Goal: Transaction & Acquisition: Purchase product/service

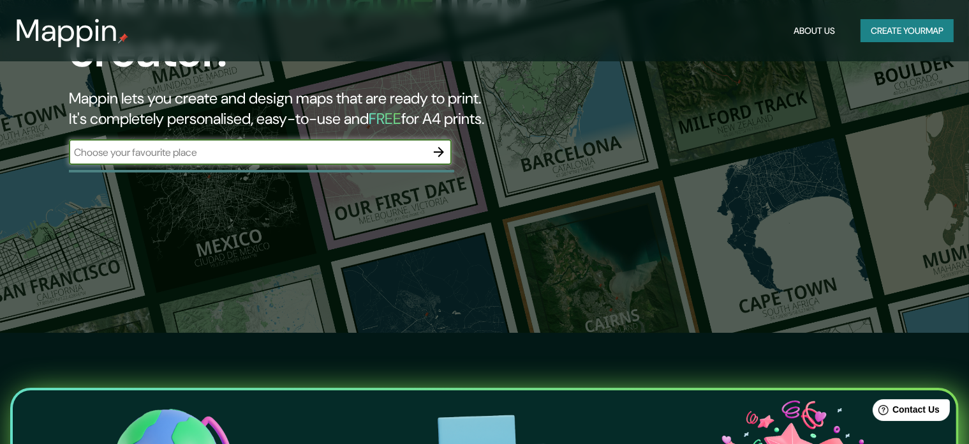
scroll to position [106, 0]
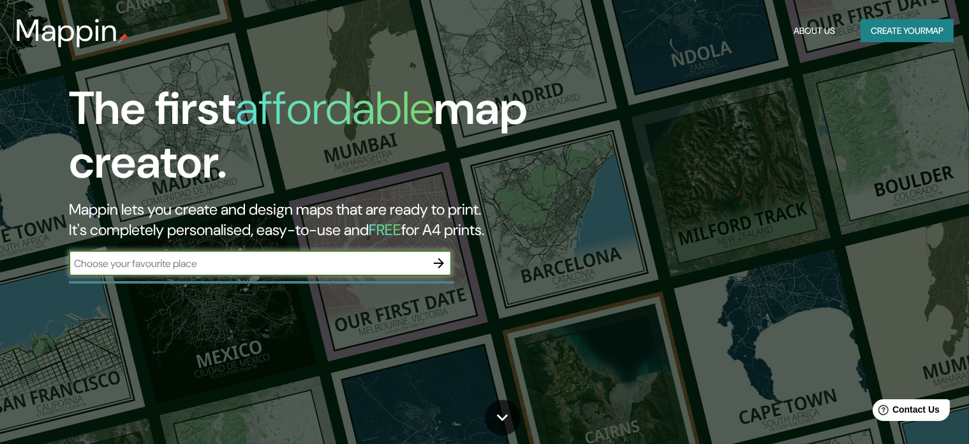
click at [250, 267] on input "text" at bounding box center [247, 263] width 357 height 15
type input "TRUJILLO"
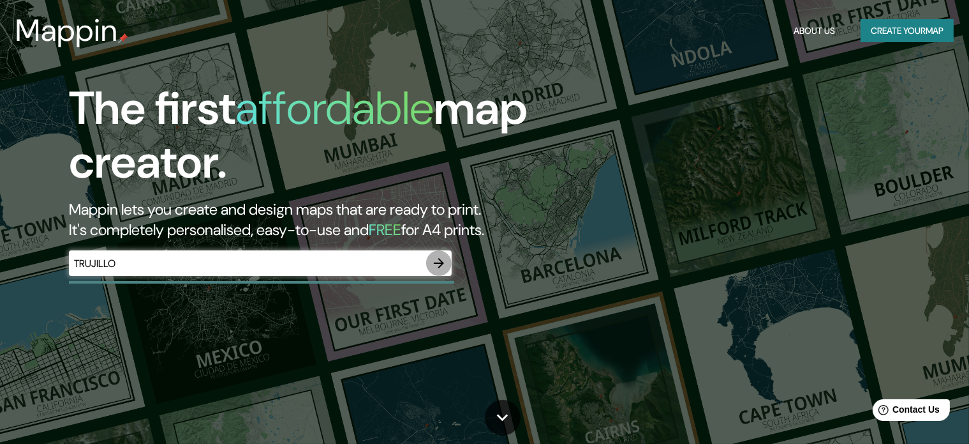
click at [434, 262] on icon "button" at bounding box center [439, 263] width 10 height 10
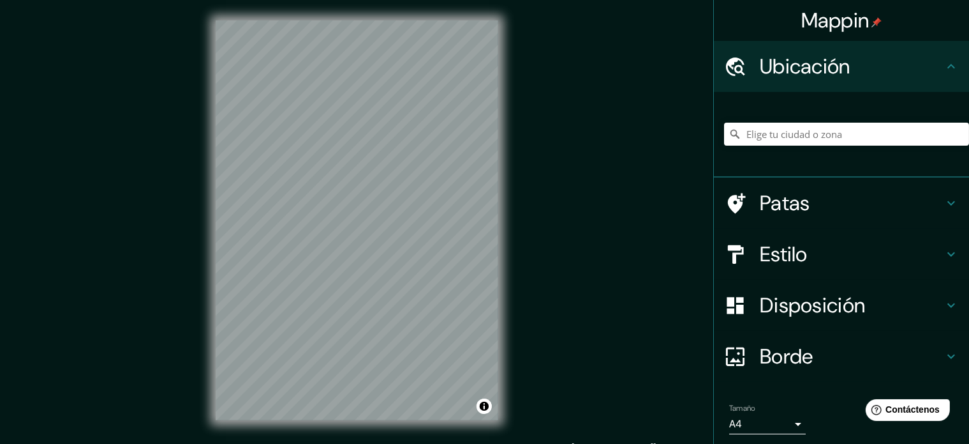
click at [601, 173] on div "Mappin Ubicación Patas Estilo Disposición Borde Elige un borde. Consejo : puede…" at bounding box center [484, 230] width 969 height 461
click at [808, 250] on h4 "Estilo" at bounding box center [852, 254] width 184 height 26
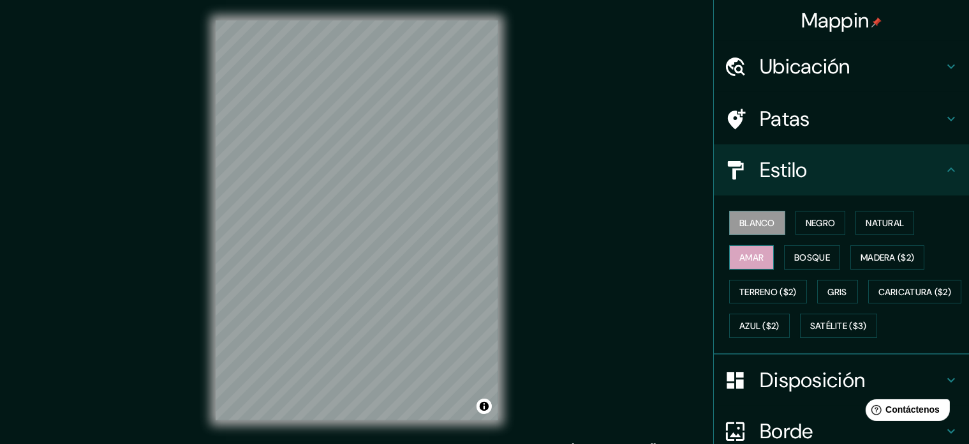
click at [742, 258] on font "Amar" at bounding box center [752, 256] width 24 height 11
drag, startPoint x: 759, startPoint y: 280, endPoint x: 765, endPoint y: 308, distance: 28.0
click at [759, 281] on button "Terreno ($2)" at bounding box center [768, 292] width 78 height 24
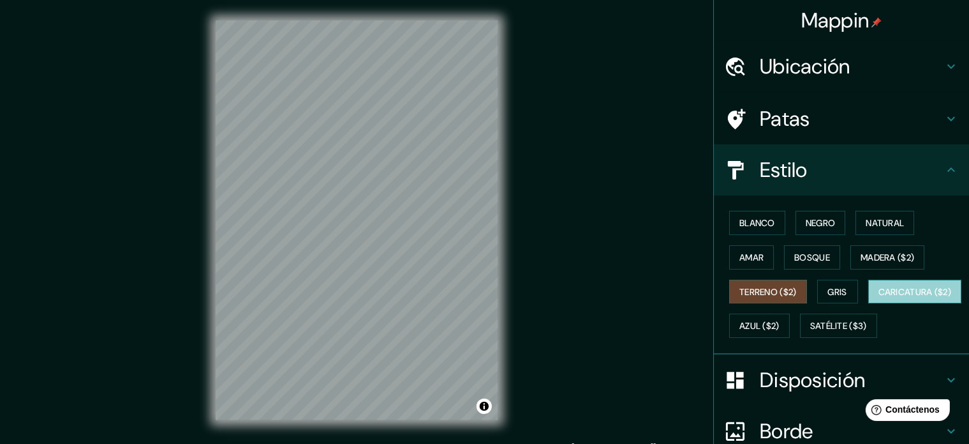
click at [869, 304] on button "Caricatura ($2)" at bounding box center [916, 292] width 94 height 24
click at [766, 291] on font "Terreno ($2)" at bounding box center [768, 291] width 57 height 11
click at [740, 249] on font "Amar" at bounding box center [752, 257] width 24 height 17
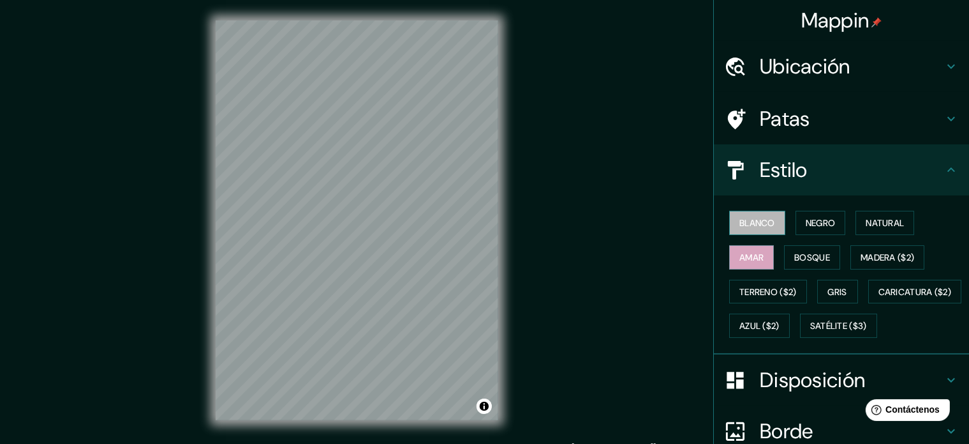
click at [749, 214] on font "Blanco" at bounding box center [758, 222] width 36 height 17
click at [796, 213] on button "Negro" at bounding box center [821, 223] width 50 height 24
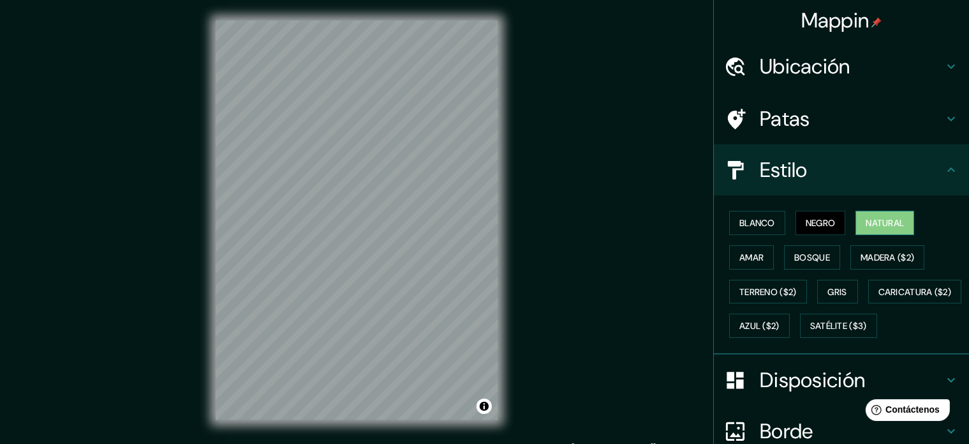
click at [866, 221] on font "Natural" at bounding box center [885, 222] width 38 height 11
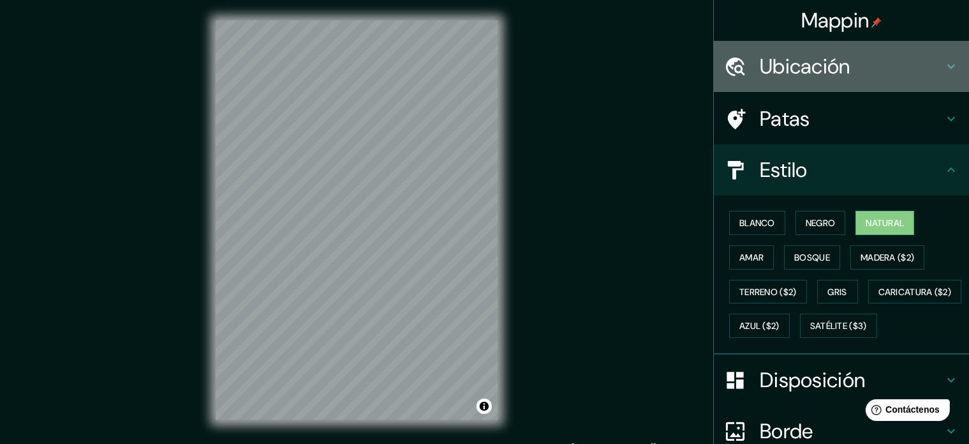
click at [788, 63] on font "Ubicación" at bounding box center [805, 66] width 91 height 27
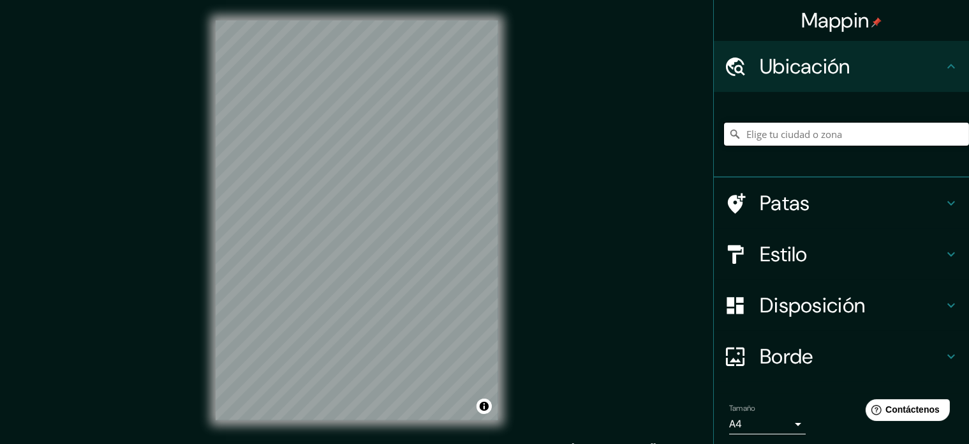
click at [802, 135] on input "Elige tu ciudad o zona" at bounding box center [846, 134] width 245 height 23
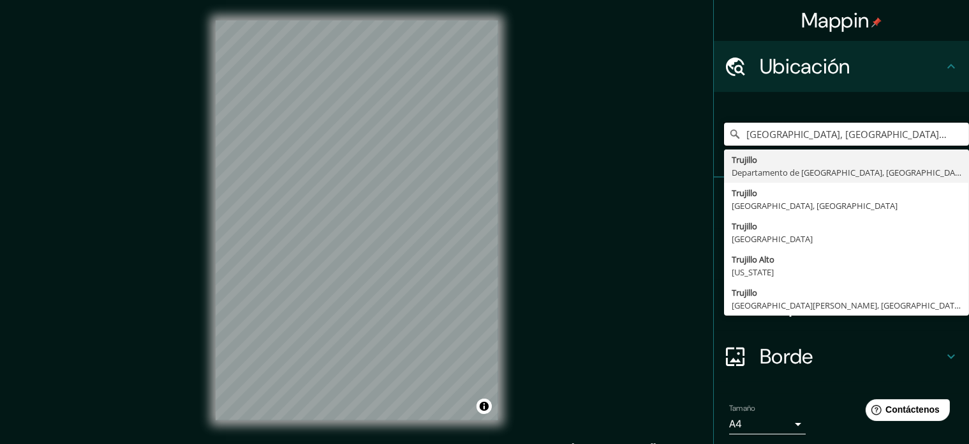
type input "[GEOGRAPHIC_DATA], [GEOGRAPHIC_DATA], [GEOGRAPHIC_DATA]"
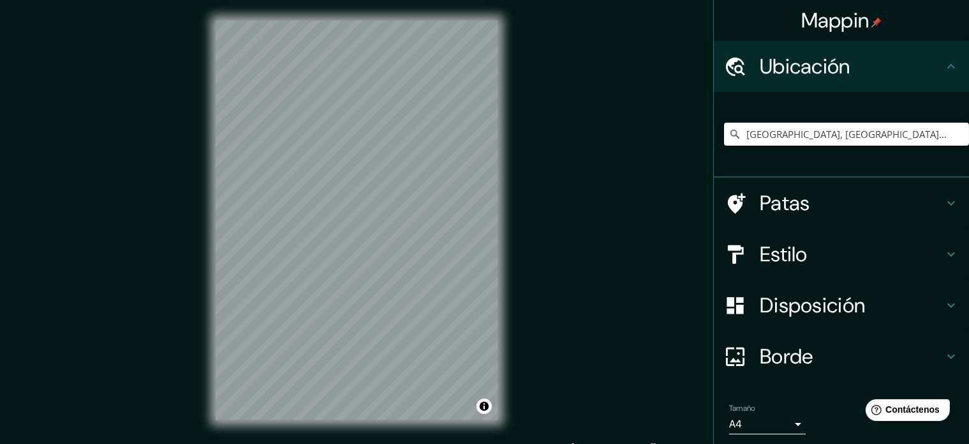
click at [816, 241] on h4 "Estilo" at bounding box center [852, 254] width 184 height 26
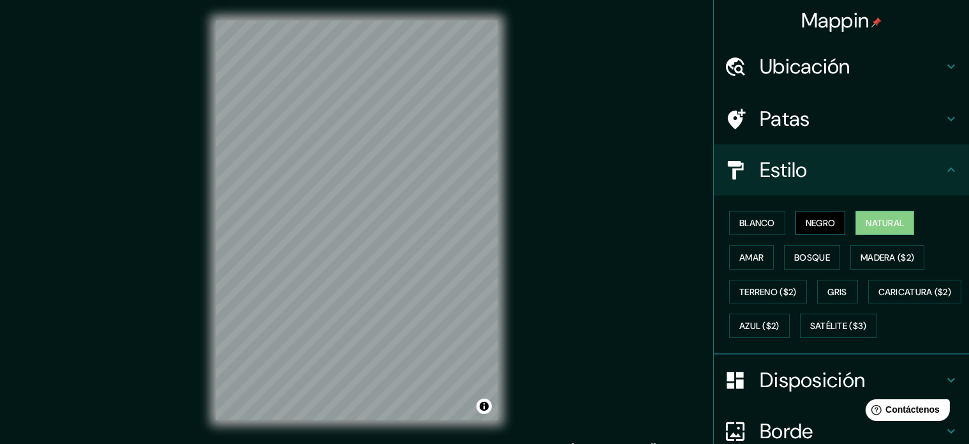
click at [814, 229] on font "Negro" at bounding box center [821, 222] width 30 height 17
click at [740, 222] on font "Blanco" at bounding box center [758, 222] width 36 height 11
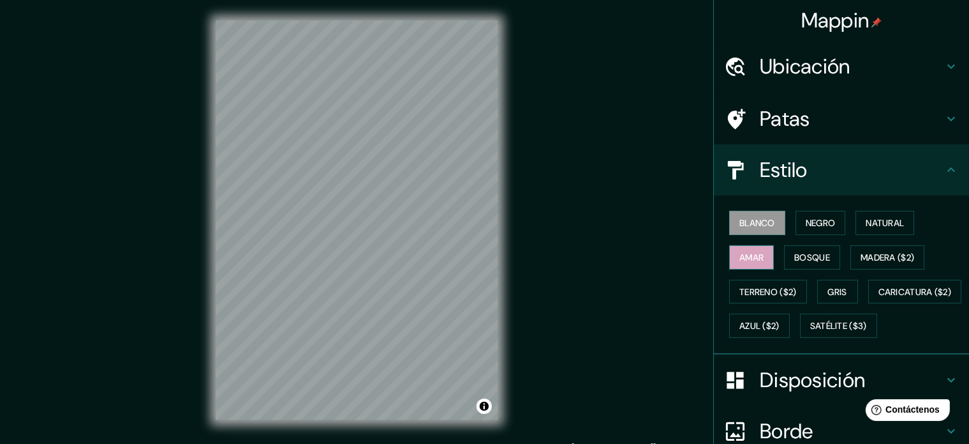
click at [756, 253] on button "Amar" at bounding box center [751, 257] width 45 height 24
click at [804, 255] on font "Bosque" at bounding box center [813, 256] width 36 height 11
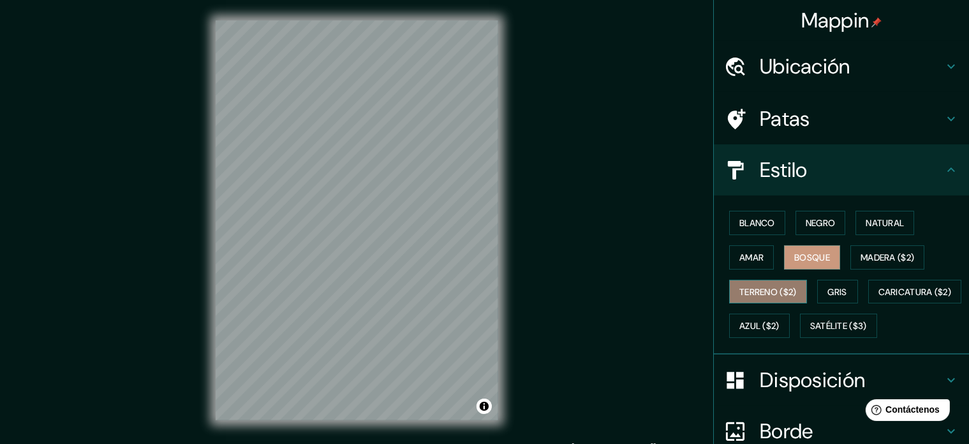
click at [774, 283] on font "Terreno ($2)" at bounding box center [768, 291] width 57 height 17
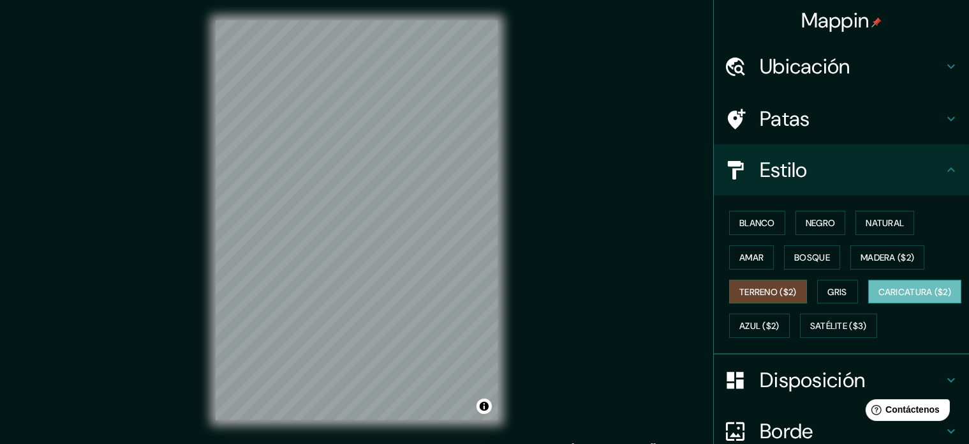
click at [879, 300] on font "Caricatura ($2)" at bounding box center [915, 291] width 73 height 17
click at [780, 325] on font "Azul ($2)" at bounding box center [760, 325] width 40 height 11
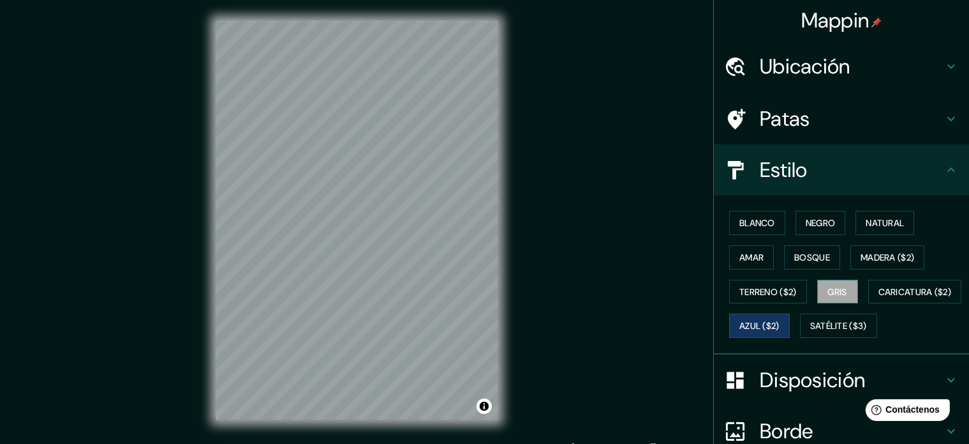
click at [829, 301] on button "Gris" at bounding box center [838, 292] width 41 height 24
click at [826, 299] on button "Gris" at bounding box center [838, 292] width 41 height 24
click at [811, 332] on font "Satélite ($3)" at bounding box center [839, 325] width 57 height 11
click at [842, 280] on button "Gris" at bounding box center [838, 292] width 41 height 24
click at [871, 255] on font "Madera ($2)" at bounding box center [888, 256] width 54 height 11
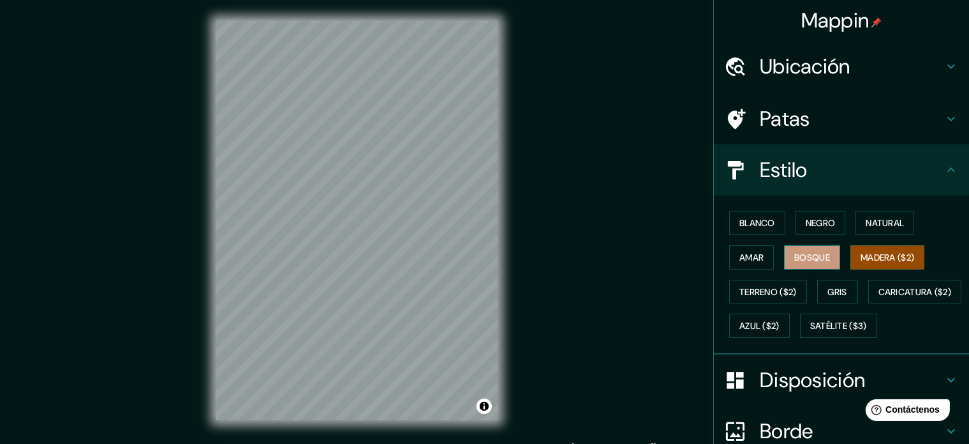
click at [822, 255] on button "Bosque" at bounding box center [812, 257] width 56 height 24
click at [750, 257] on font "Amar" at bounding box center [752, 256] width 24 height 11
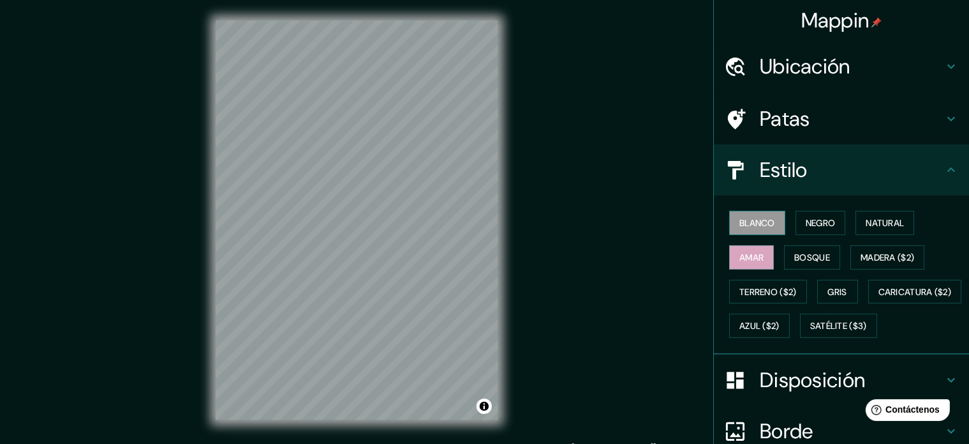
click at [743, 221] on font "Blanco" at bounding box center [758, 222] width 36 height 11
click at [811, 222] on font "Negro" at bounding box center [821, 222] width 30 height 11
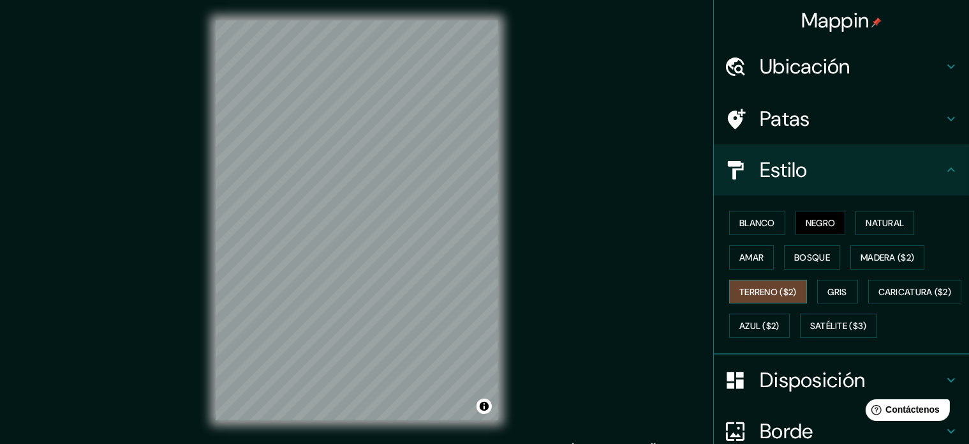
click at [760, 293] on font "Terreno ($2)" at bounding box center [768, 291] width 57 height 11
click at [760, 311] on div "Blanco Negro Natural Amar Bosque Madera ($2) Terreno ($2) Gris Caricatura ($2) …" at bounding box center [846, 274] width 245 height 137
click at [879, 297] on font "Caricatura ($2)" at bounding box center [915, 291] width 73 height 11
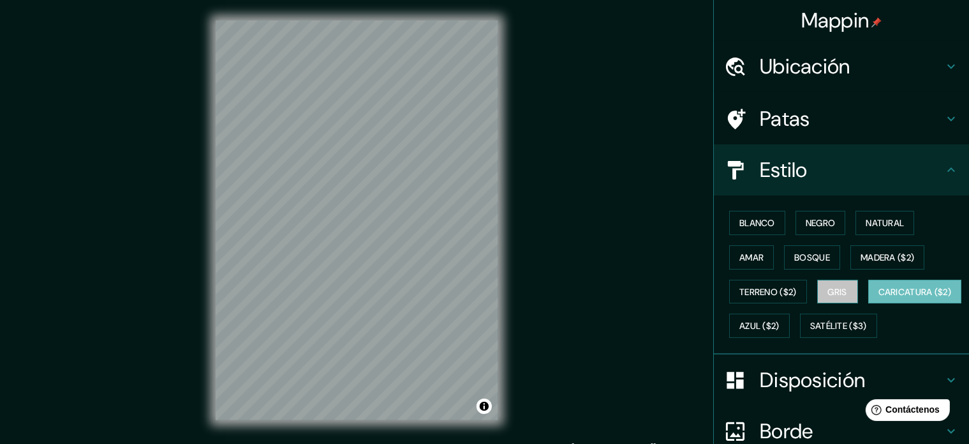
click at [849, 283] on button "Gris" at bounding box center [838, 292] width 41 height 24
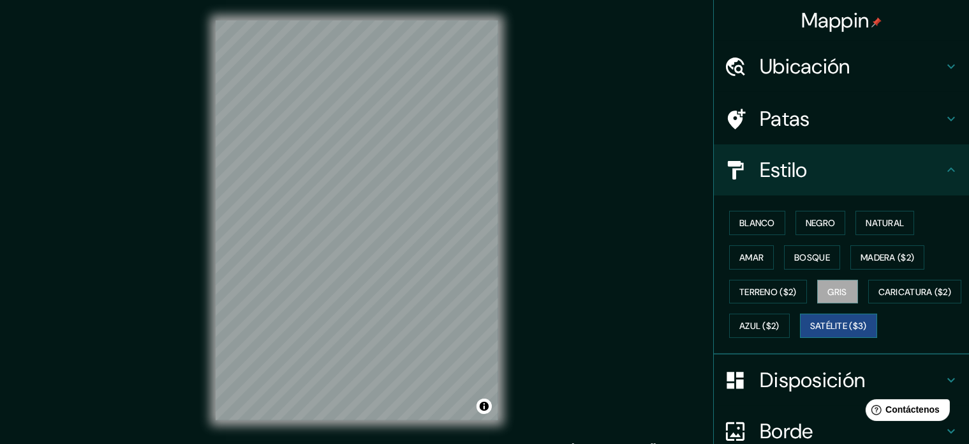
click at [811, 334] on font "Satélite ($3)" at bounding box center [839, 325] width 57 height 17
click at [780, 327] on font "Azul ($2)" at bounding box center [760, 325] width 40 height 11
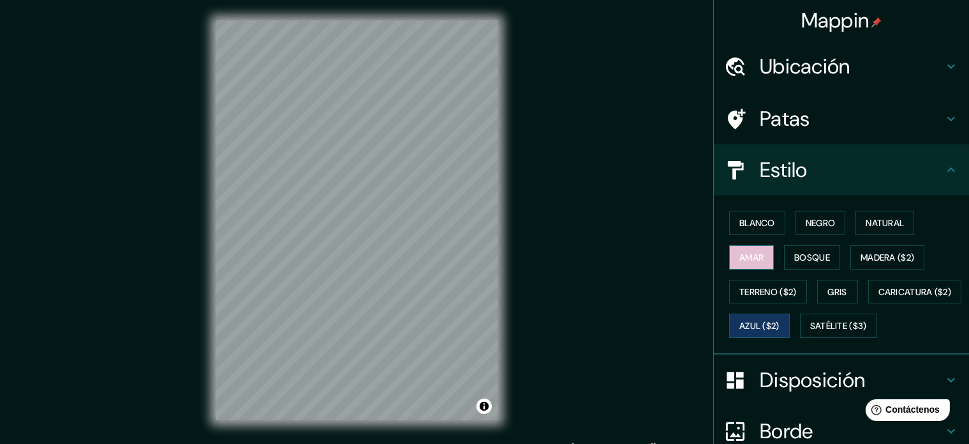
click at [758, 262] on button "Amar" at bounding box center [751, 257] width 45 height 24
click at [796, 250] on font "Bosque" at bounding box center [813, 257] width 36 height 17
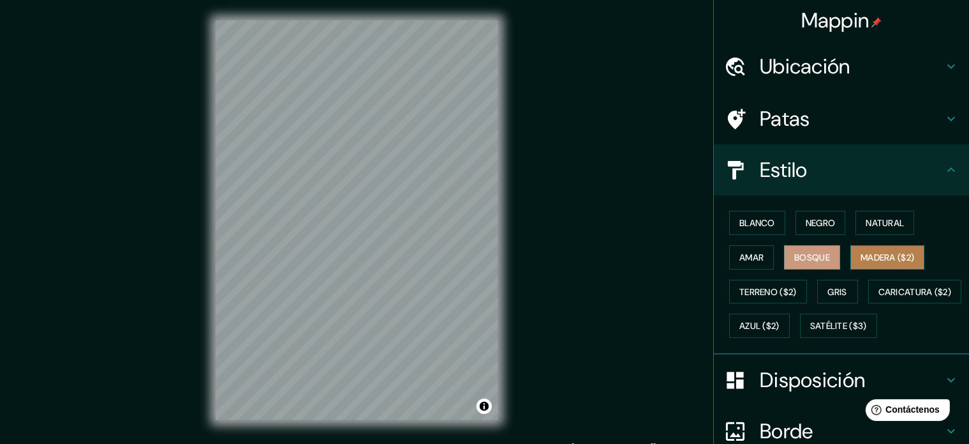
click at [867, 245] on button "Madera ($2)" at bounding box center [888, 257] width 74 height 24
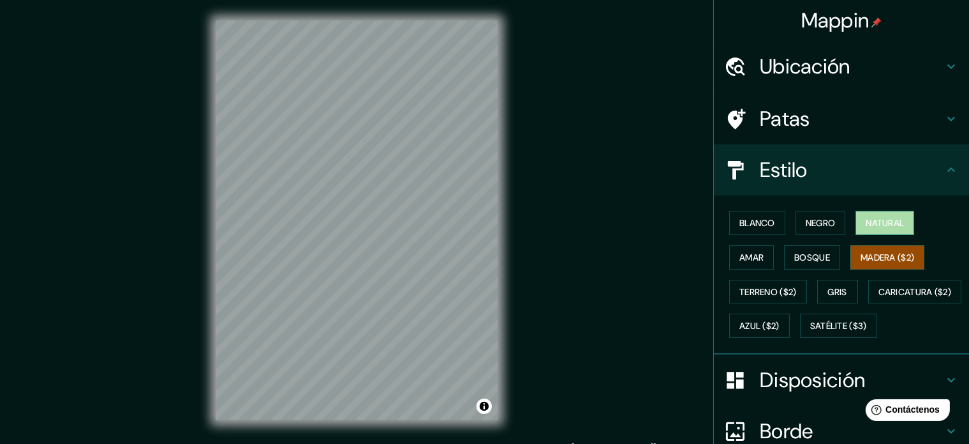
click at [866, 224] on font "Natural" at bounding box center [885, 222] width 38 height 11
click at [818, 221] on font "Negro" at bounding box center [821, 222] width 30 height 11
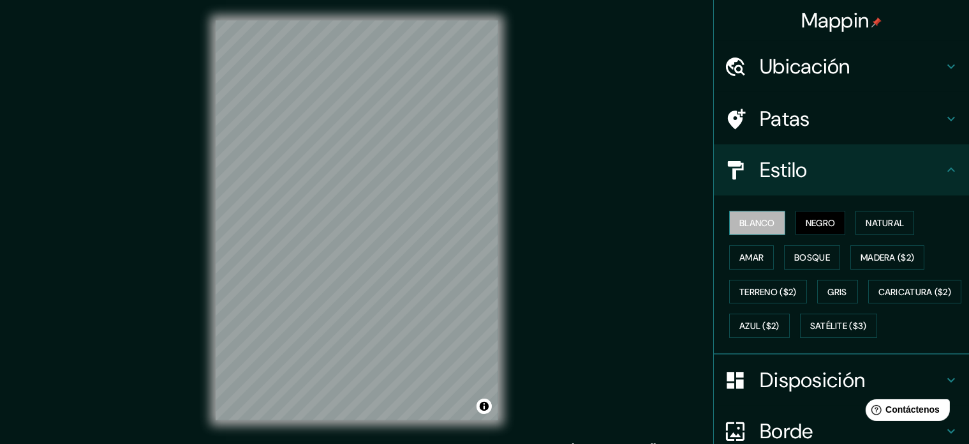
click at [760, 224] on font "Blanco" at bounding box center [758, 222] width 36 height 11
click at [866, 217] on font "Natural" at bounding box center [885, 222] width 38 height 11
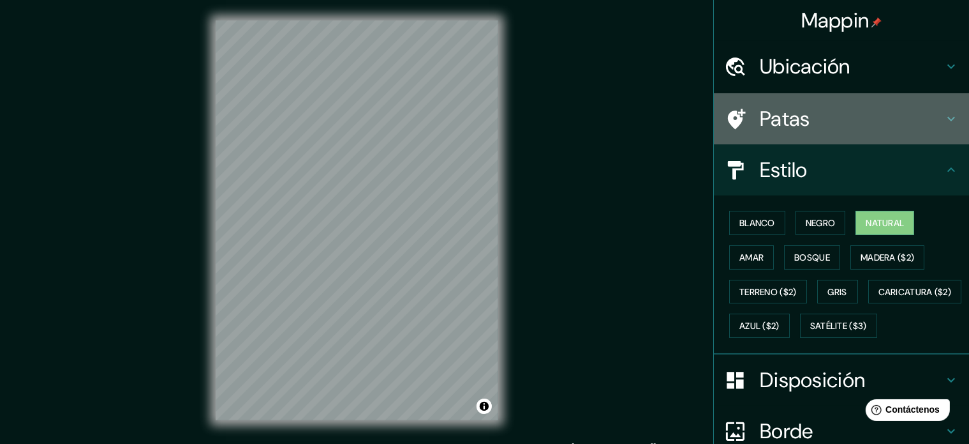
click at [841, 117] on h4 "Patas" at bounding box center [852, 119] width 184 height 26
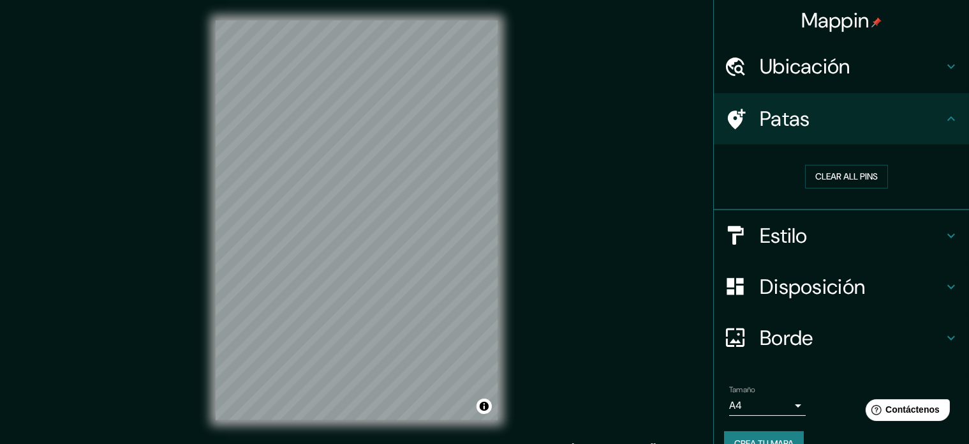
click at [812, 329] on h4 "Borde" at bounding box center [852, 338] width 184 height 26
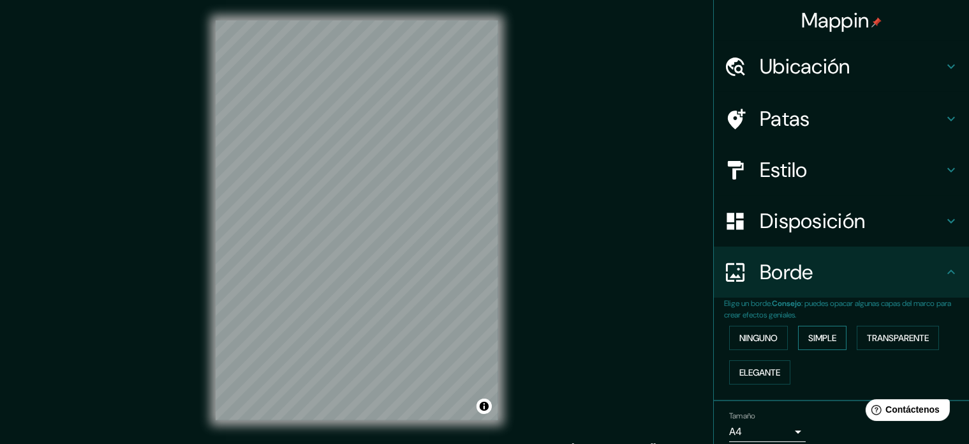
click at [809, 336] on font "Simple" at bounding box center [823, 337] width 28 height 11
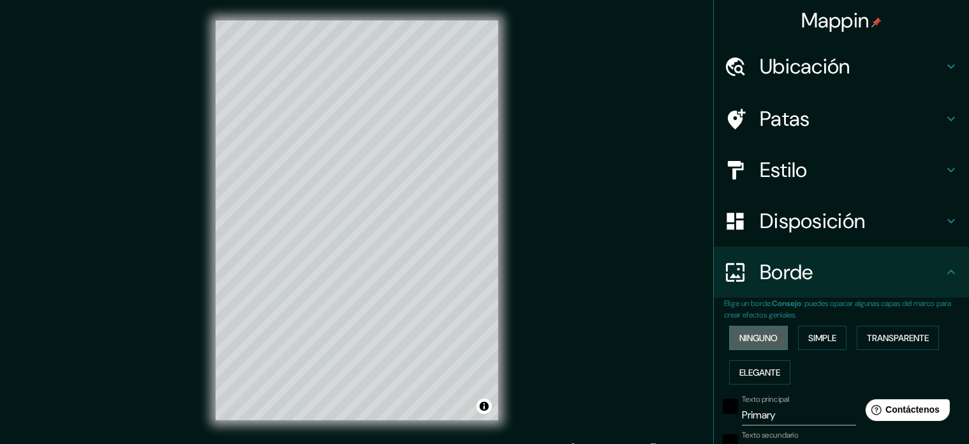
click at [762, 335] on font "Ninguno" at bounding box center [759, 337] width 38 height 11
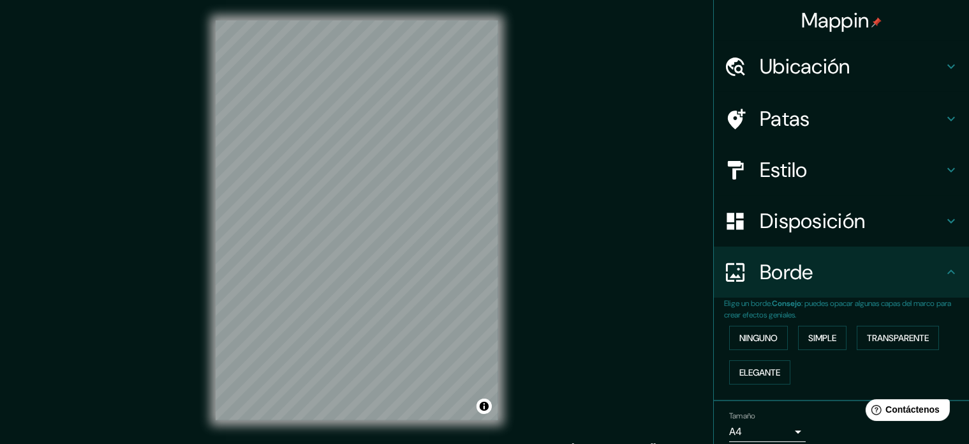
click at [760, 217] on font "Disposición" at bounding box center [812, 220] width 105 height 27
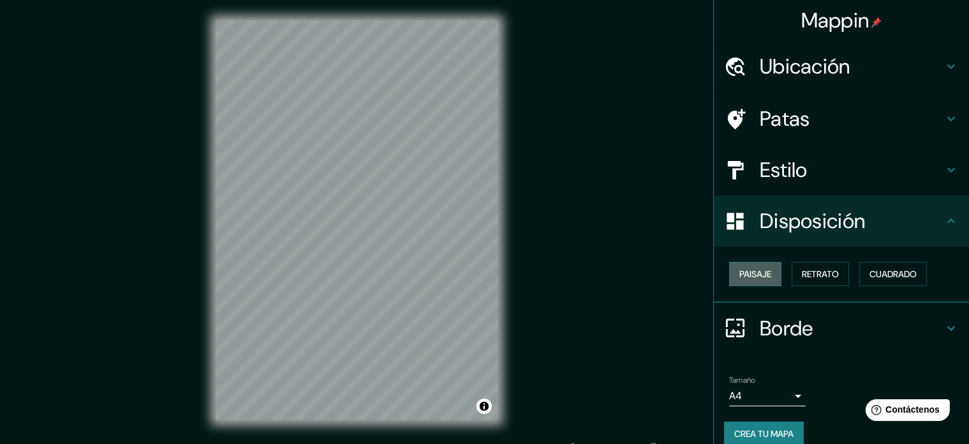
click at [761, 280] on font "Paisaje" at bounding box center [756, 273] width 32 height 17
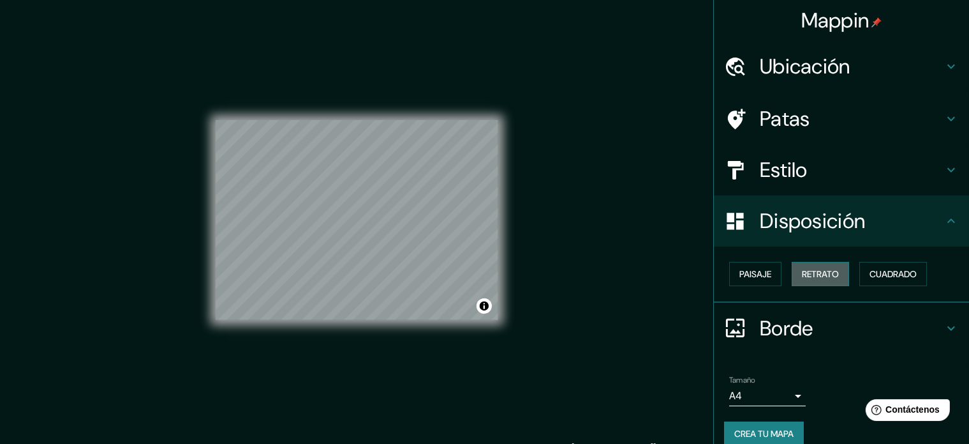
click at [812, 277] on font "Retrato" at bounding box center [820, 273] width 37 height 11
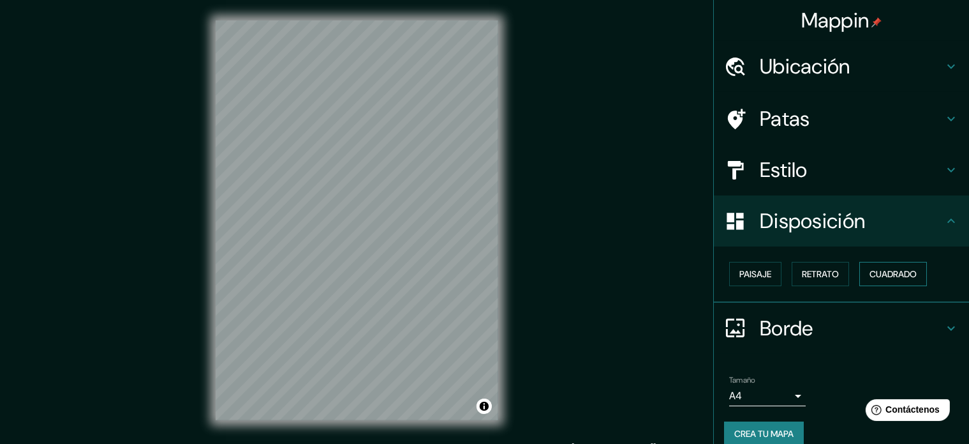
click at [874, 275] on font "Cuadrado" at bounding box center [893, 273] width 47 height 11
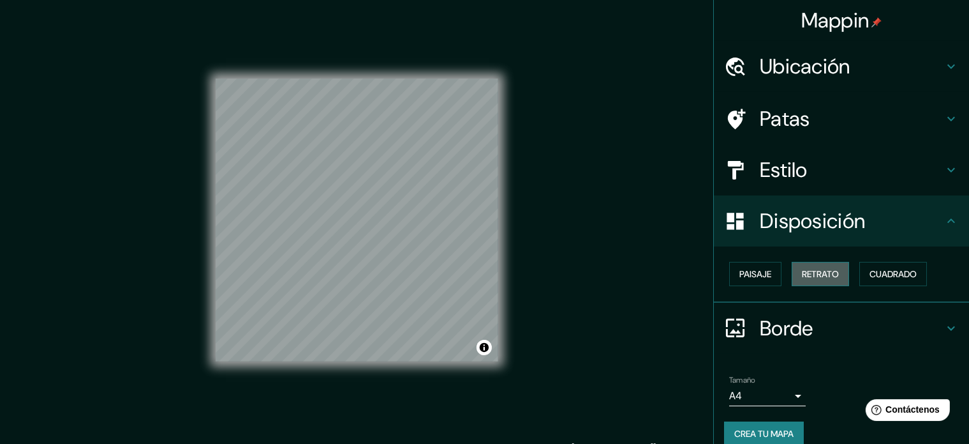
click at [816, 275] on font "Retrato" at bounding box center [820, 273] width 37 height 11
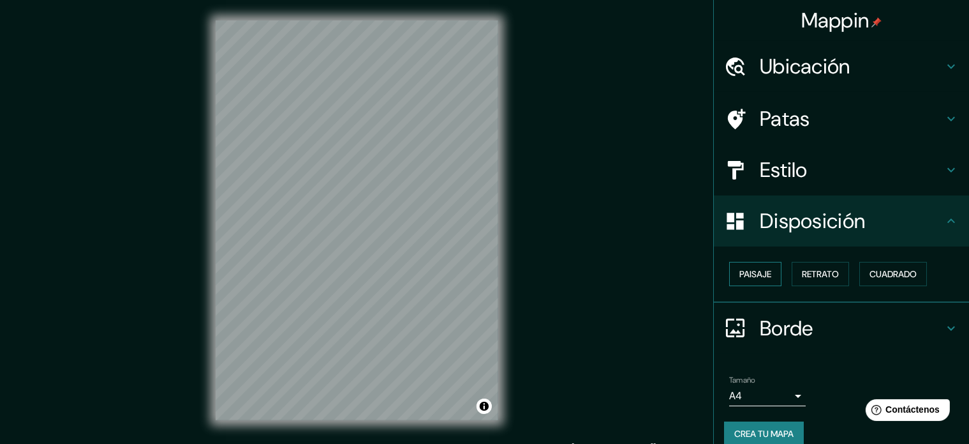
click at [746, 275] on font "Paisaje" at bounding box center [756, 273] width 32 height 11
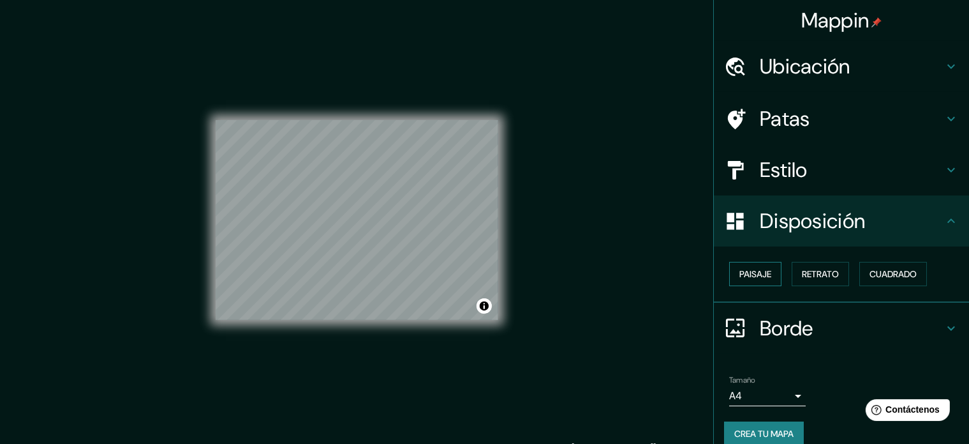
click at [768, 275] on button "Paisaje" at bounding box center [755, 274] width 52 height 24
click at [802, 269] on font "Retrato" at bounding box center [820, 273] width 37 height 11
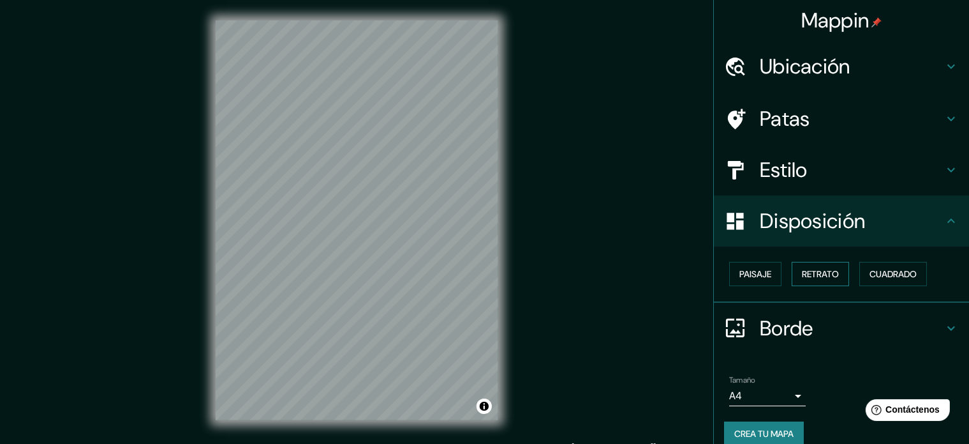
drag, startPoint x: 847, startPoint y: 275, endPoint x: 825, endPoint y: 274, distance: 21.7
click at [843, 275] on div "Paisaje Retrato Cuadrado" at bounding box center [846, 274] width 245 height 34
click at [802, 274] on font "Retrato" at bounding box center [820, 273] width 37 height 11
drag, startPoint x: 797, startPoint y: 274, endPoint x: 761, endPoint y: 283, distance: 37.6
click at [802, 274] on font "Retrato" at bounding box center [820, 273] width 37 height 11
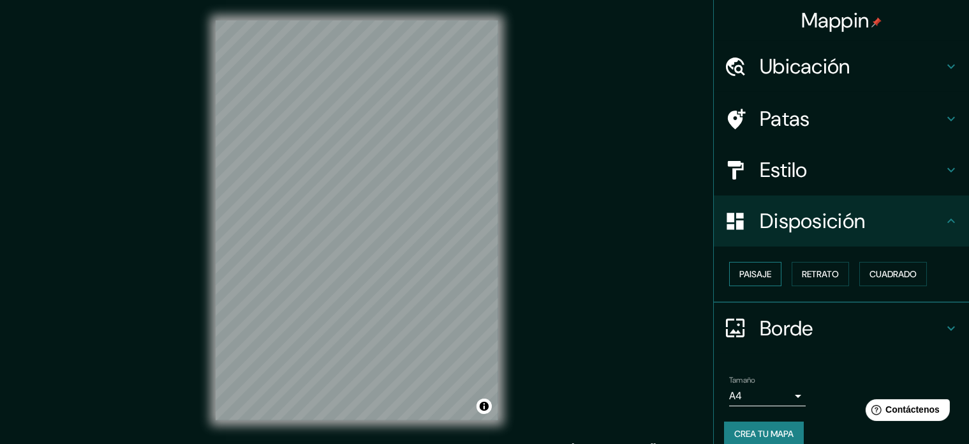
drag, startPoint x: 740, startPoint y: 283, endPoint x: 747, endPoint y: 278, distance: 8.6
click at [742, 283] on button "Paisaje" at bounding box center [755, 274] width 52 height 24
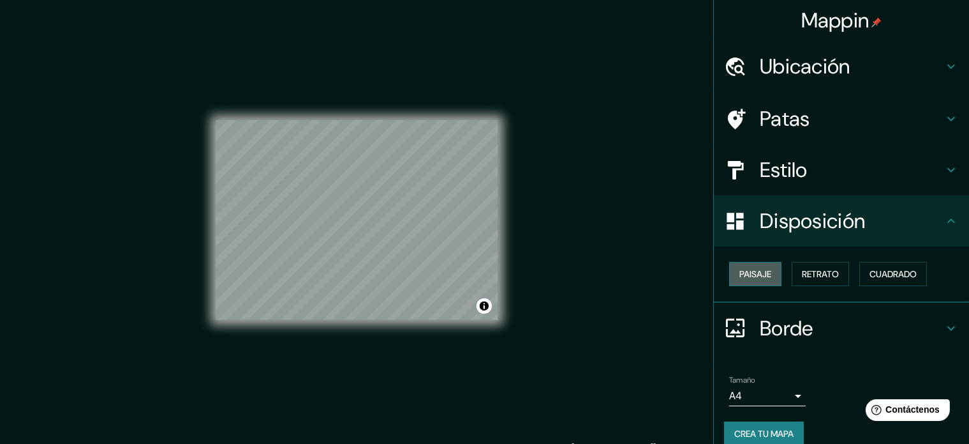
click at [747, 277] on font "Paisaje" at bounding box center [756, 273] width 32 height 11
click at [783, 430] on font "Crea tu mapa" at bounding box center [764, 433] width 59 height 11
click at [781, 157] on font "Estilo" at bounding box center [784, 169] width 48 height 27
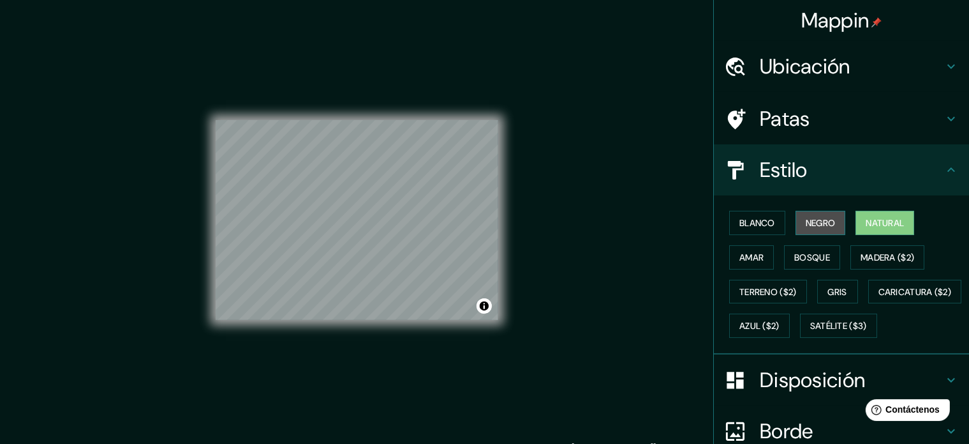
click at [817, 217] on font "Negro" at bounding box center [821, 222] width 30 height 11
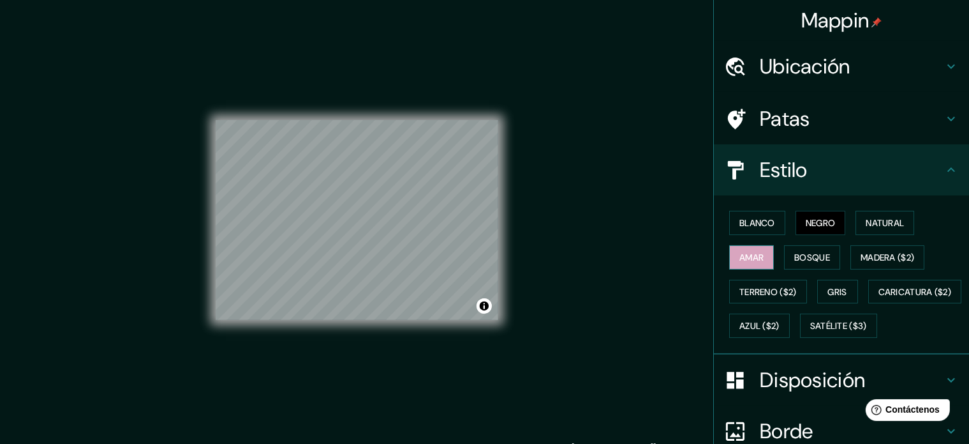
click at [731, 245] on button "Amar" at bounding box center [751, 257] width 45 height 24
click at [753, 225] on font "Blanco" at bounding box center [758, 222] width 36 height 11
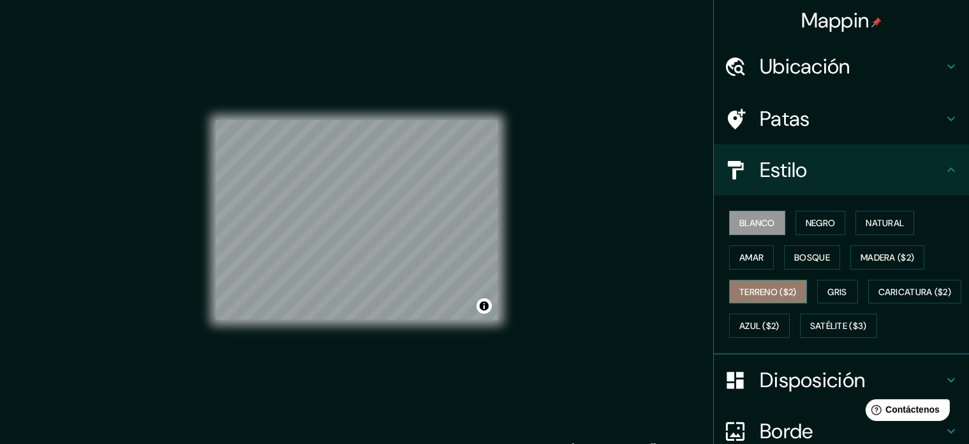
click at [748, 288] on font "Terreno ($2)" at bounding box center [768, 291] width 57 height 11
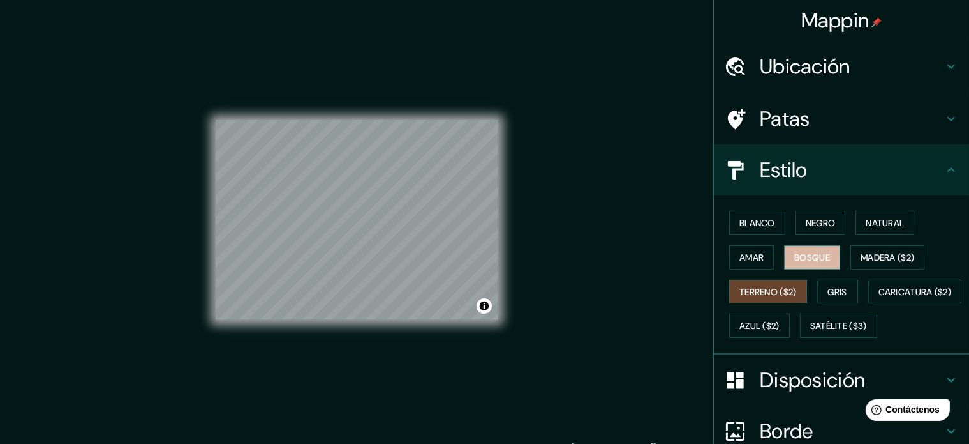
click at [795, 249] on font "Bosque" at bounding box center [813, 257] width 36 height 17
click at [831, 278] on div "Blanco Negro Natural Amar Bosque Madera ($2) Terreno ($2) Gris Caricatura ($2) …" at bounding box center [846, 274] width 245 height 137
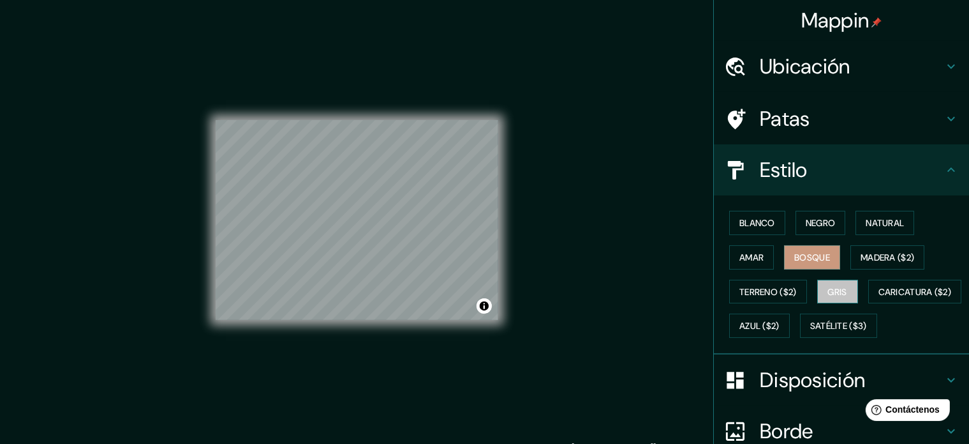
click at [830, 294] on font "Gris" at bounding box center [837, 291] width 19 height 11
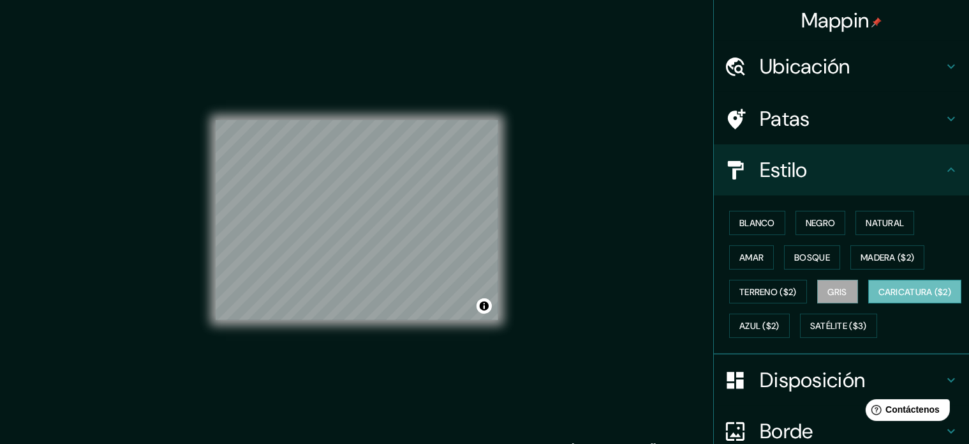
click at [879, 300] on font "Caricatura ($2)" at bounding box center [915, 291] width 73 height 17
click at [811, 332] on font "Satélite ($3)" at bounding box center [839, 325] width 57 height 11
click at [879, 300] on font "Caricatura ($2)" at bounding box center [915, 291] width 73 height 17
click at [806, 218] on font "Negro" at bounding box center [821, 222] width 30 height 11
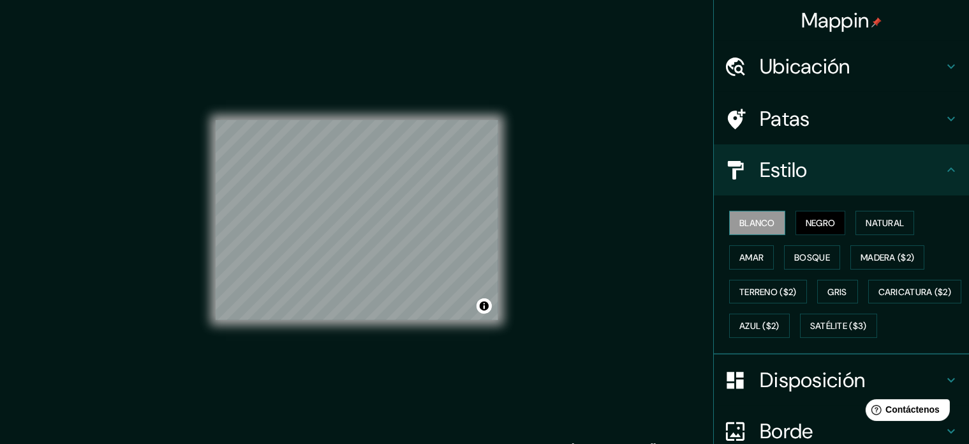
click at [758, 217] on font "Blanco" at bounding box center [758, 222] width 36 height 11
drag, startPoint x: 827, startPoint y: 224, endPoint x: 885, endPoint y: 224, distance: 58.1
click at [829, 224] on button "Negro" at bounding box center [821, 223] width 50 height 24
click at [884, 224] on font "Natural" at bounding box center [885, 222] width 38 height 11
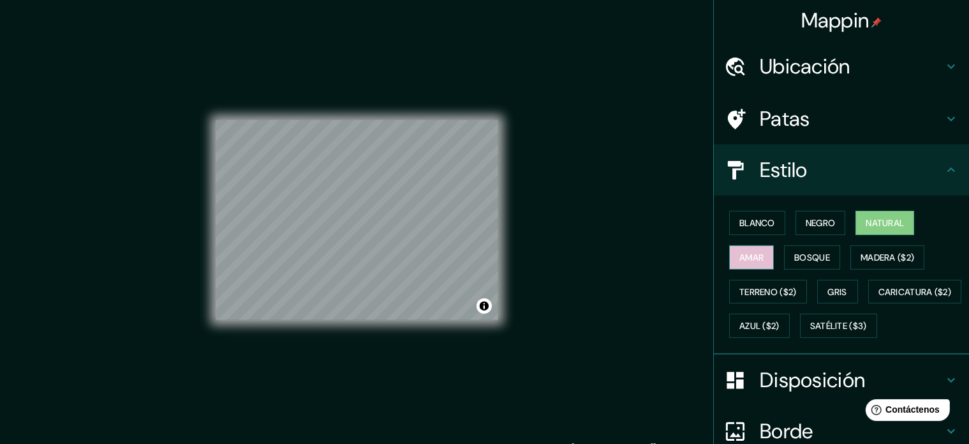
click at [740, 262] on font "Amar" at bounding box center [752, 256] width 24 height 11
drag, startPoint x: 767, startPoint y: 262, endPoint x: 781, endPoint y: 263, distance: 13.5
click at [770, 263] on div "Blanco Negro Natural Amar Bosque Madera ($2) Terreno ($2) Gris Caricatura ($2) …" at bounding box center [846, 274] width 245 height 137
click at [784, 263] on button "Bosque" at bounding box center [812, 257] width 56 height 24
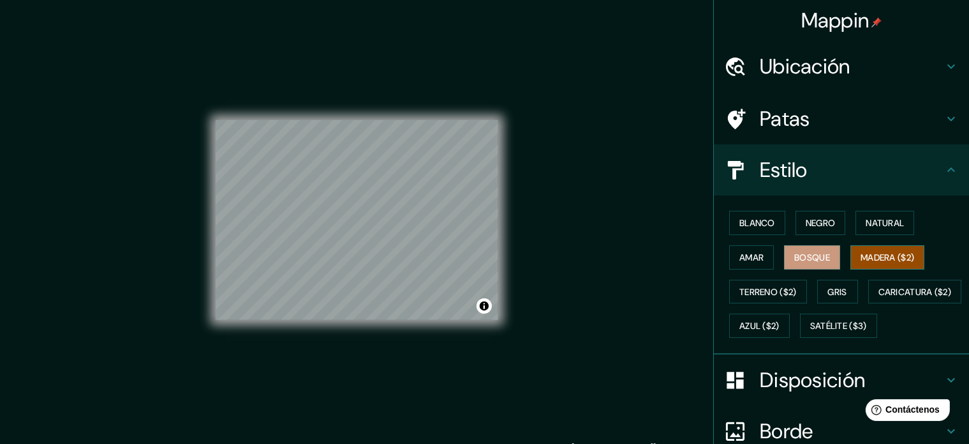
click at [851, 246] on button "Madera ($2)" at bounding box center [888, 257] width 74 height 24
click at [768, 287] on font "Terreno ($2)" at bounding box center [768, 291] width 57 height 11
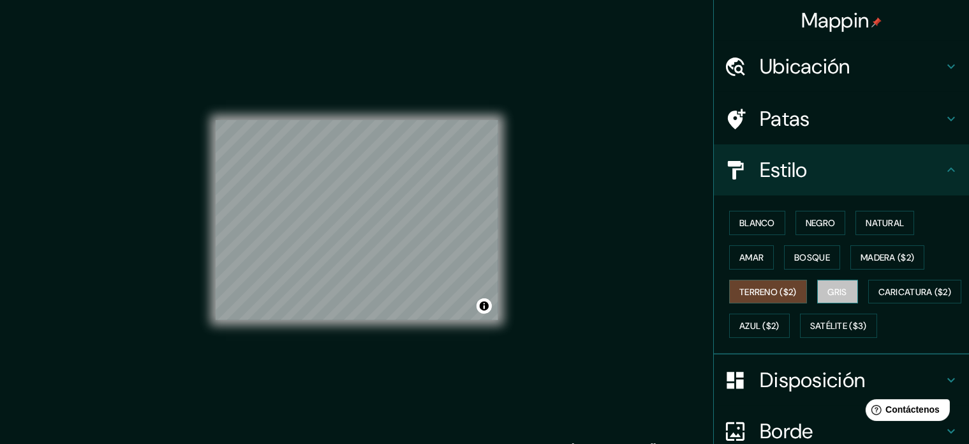
click at [828, 286] on font "Gris" at bounding box center [837, 291] width 19 height 11
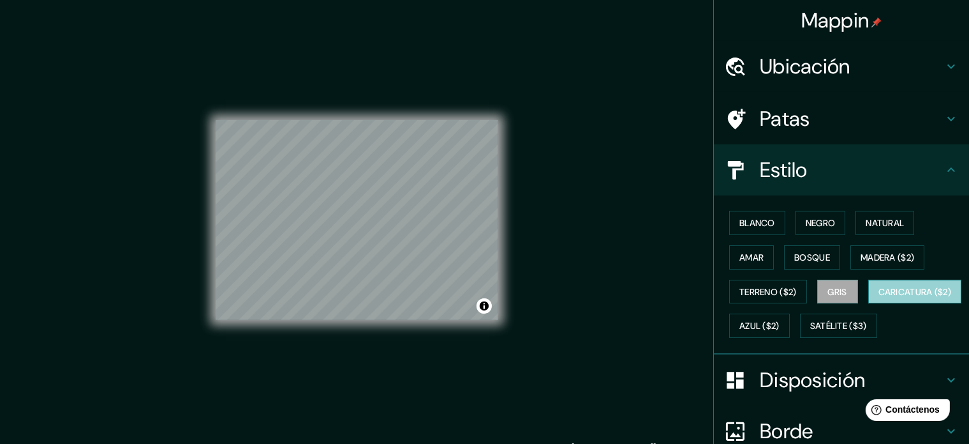
click at [879, 297] on font "Caricatura ($2)" at bounding box center [915, 291] width 73 height 11
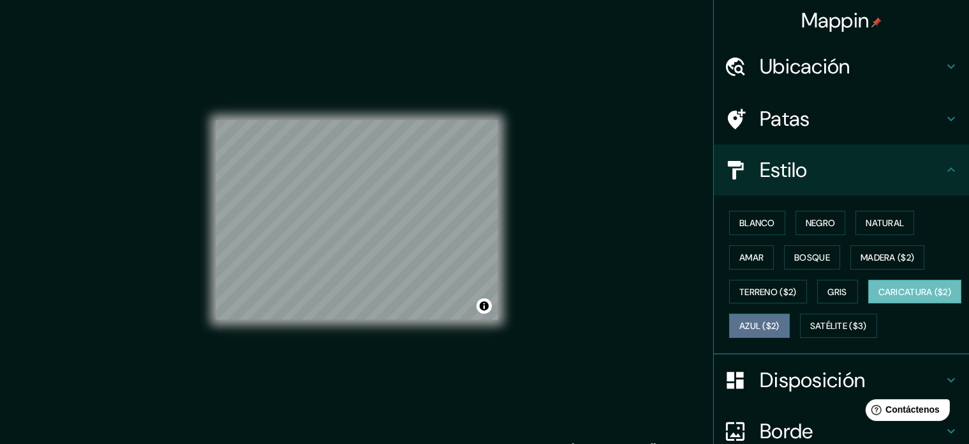
click at [780, 320] on font "Azul ($2)" at bounding box center [760, 325] width 40 height 11
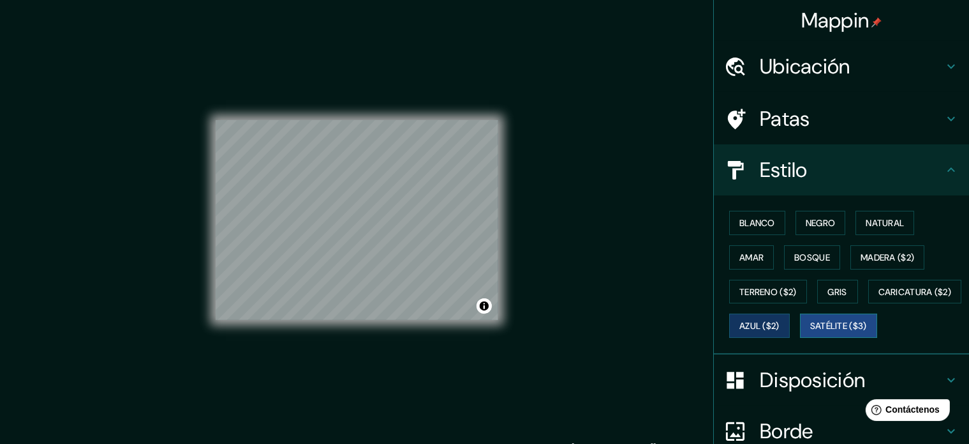
click at [811, 332] on font "Satélite ($3)" at bounding box center [839, 325] width 57 height 11
click at [758, 221] on font "Blanco" at bounding box center [758, 222] width 36 height 11
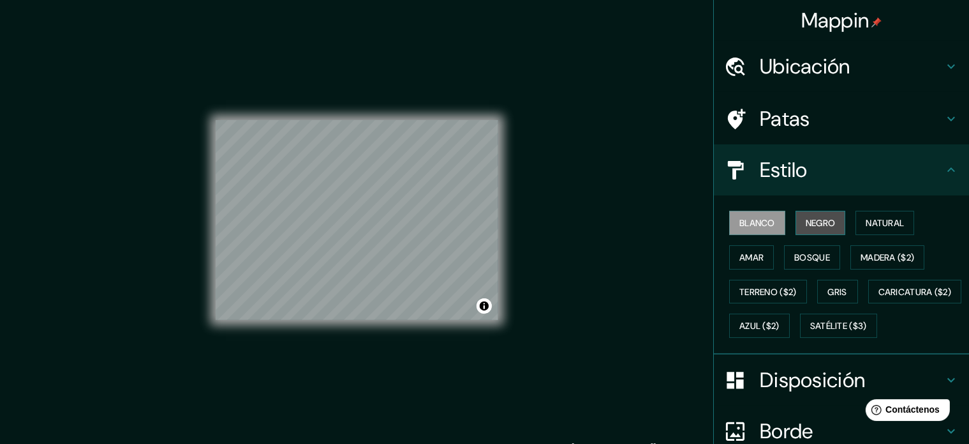
click at [806, 214] on font "Negro" at bounding box center [821, 222] width 30 height 17
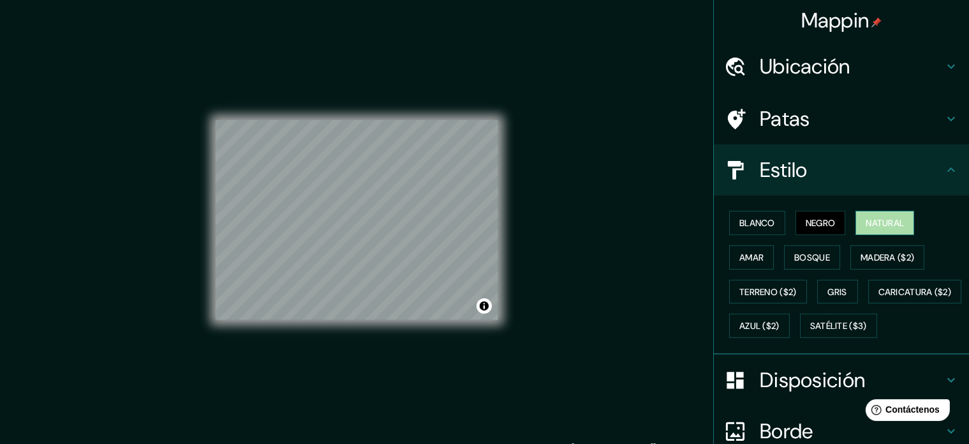
click at [876, 214] on font "Natural" at bounding box center [885, 222] width 38 height 17
click at [759, 260] on button "Amar" at bounding box center [751, 257] width 45 height 24
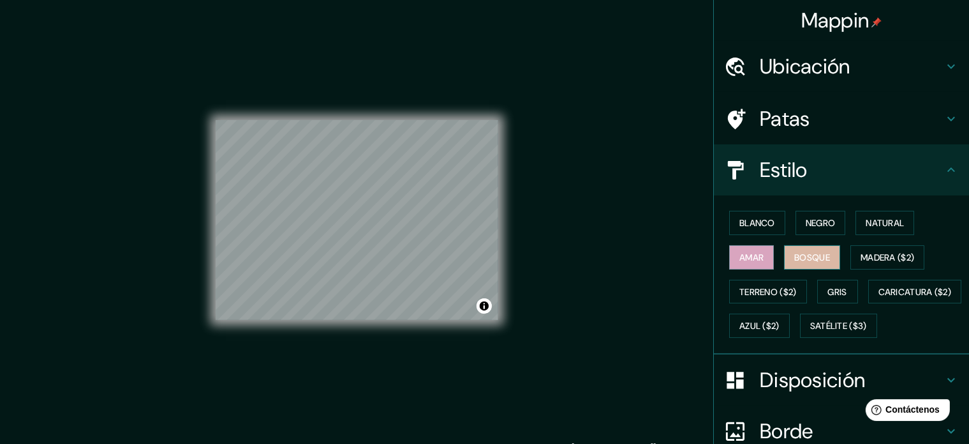
click at [795, 262] on font "Bosque" at bounding box center [813, 256] width 36 height 11
click at [851, 260] on button "Madera ($2)" at bounding box center [888, 257] width 74 height 24
